Goal: Communication & Community: Connect with others

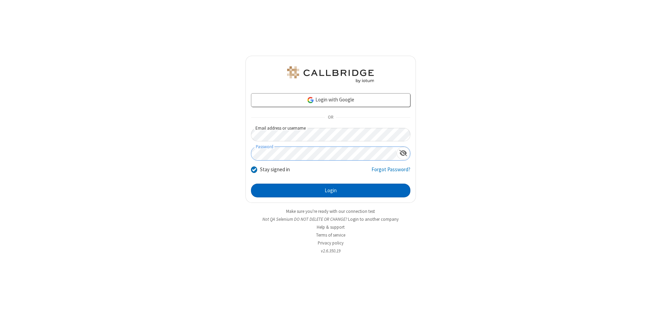
click at [331, 191] on button "Login" at bounding box center [330, 191] width 159 height 14
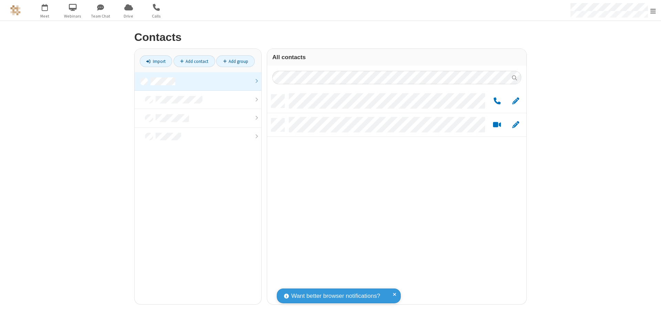
scroll to position [210, 254]
click at [198, 81] on link at bounding box center [198, 81] width 127 height 19
click at [236, 61] on link "Add group" at bounding box center [235, 61] width 39 height 12
